Goal: Check status: Check status

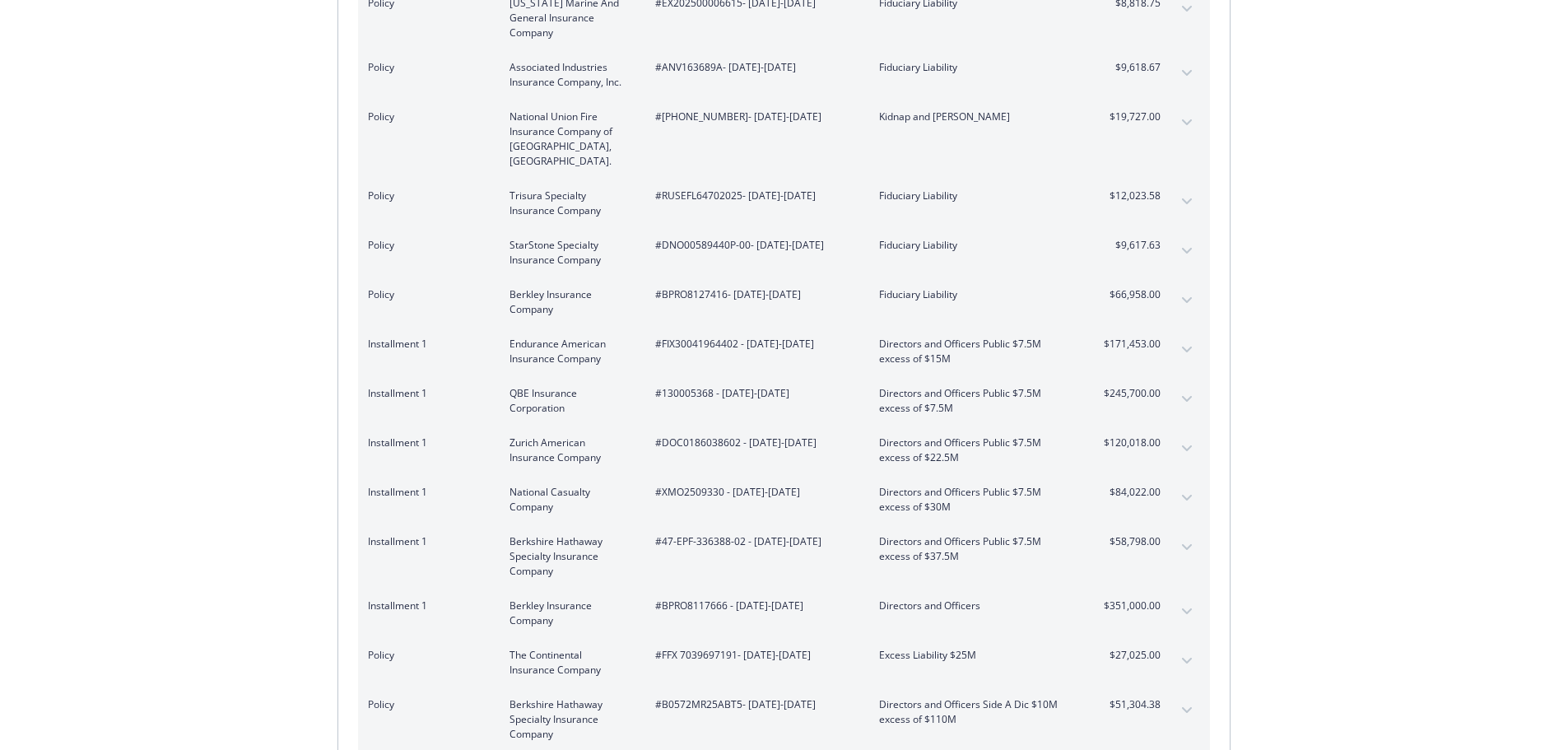
scroll to position [576, 0]
